Goal: Check status: Check status

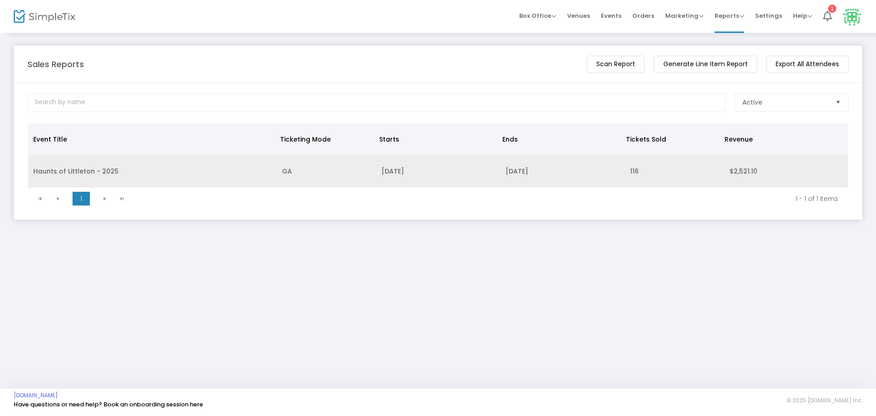
click at [189, 178] on td "Haunts of Littleton - 2025" at bounding box center [152, 171] width 249 height 32
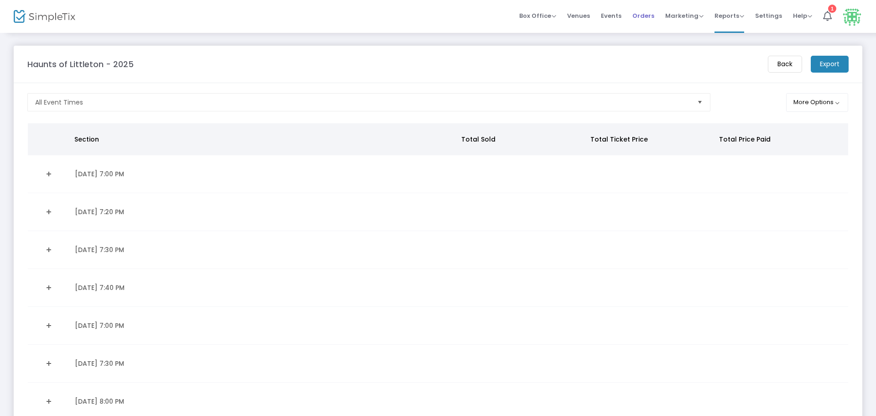
click at [644, 18] on span "Orders" at bounding box center [643, 15] width 22 height 23
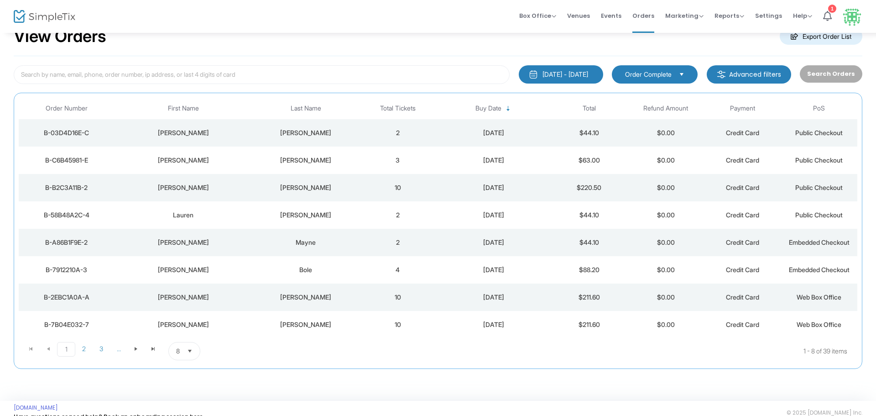
scroll to position [44, 0]
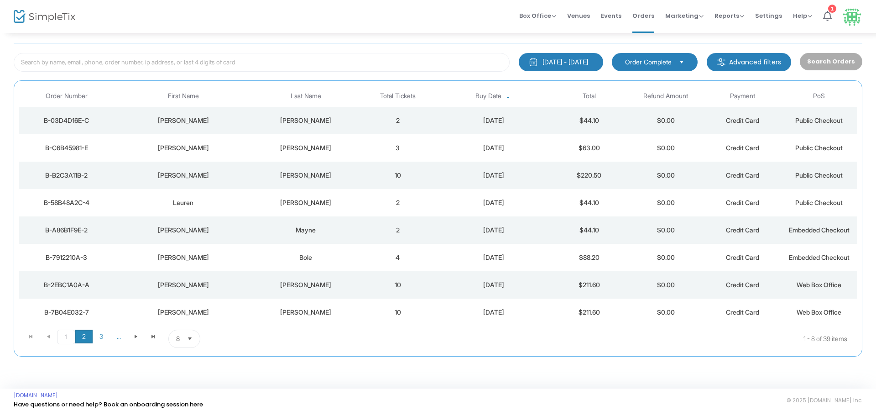
click at [84, 332] on span "2" at bounding box center [83, 336] width 17 height 14
click at [97, 335] on span "3" at bounding box center [101, 336] width 17 height 14
click at [58, 333] on div "1 2 3 ... 1 2 3 ... 17 - 24 of 39 items 8 items per page" at bounding box center [437, 338] width 831 height 18
click at [62, 331] on span "1" at bounding box center [65, 336] width 17 height 14
